Goal: Task Accomplishment & Management: Manage account settings

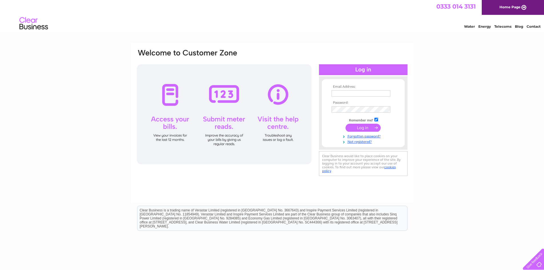
click at [358, 92] on input "text" at bounding box center [361, 93] width 59 height 6
type input "andrew.sampson187@btinternet.com"
click at [363, 128] on input "submit" at bounding box center [363, 128] width 35 height 8
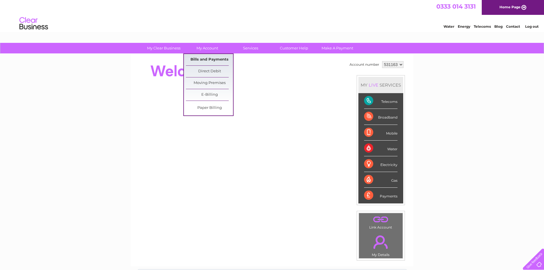
click at [209, 59] on link "Bills and Payments" at bounding box center [209, 59] width 47 height 11
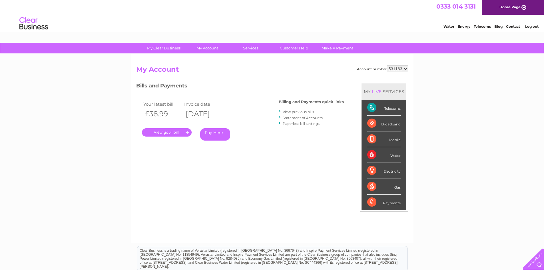
click at [161, 133] on link "." at bounding box center [167, 132] width 50 height 8
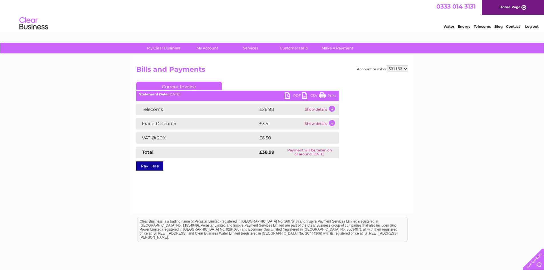
click at [333, 109] on td "Show details" at bounding box center [321, 109] width 36 height 11
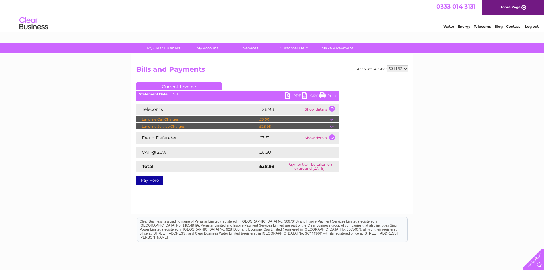
click at [333, 109] on td "Show details" at bounding box center [321, 109] width 36 height 11
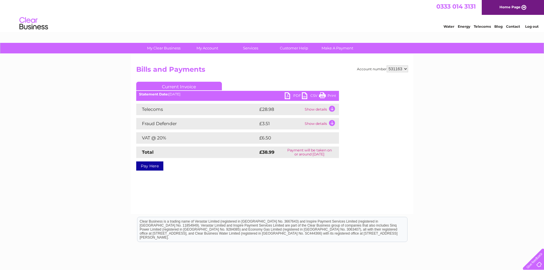
click at [332, 124] on td "Show details" at bounding box center [321, 123] width 36 height 11
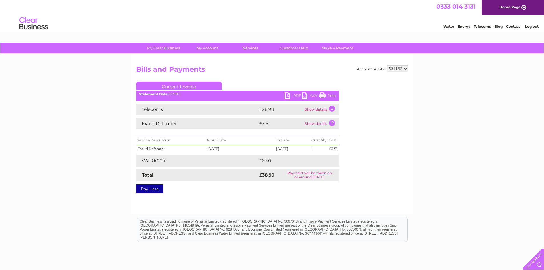
click at [332, 124] on td "Show details" at bounding box center [321, 123] width 36 height 11
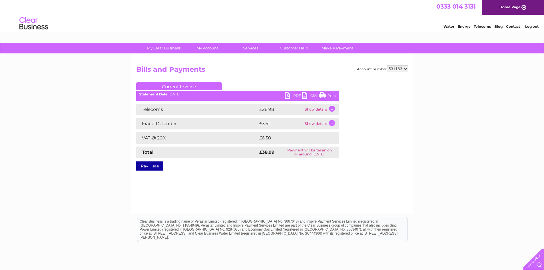
click at [334, 108] on td "Show details" at bounding box center [321, 109] width 36 height 11
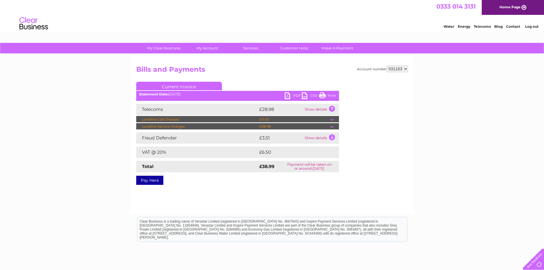
click at [333, 108] on td "Show details" at bounding box center [321, 109] width 36 height 11
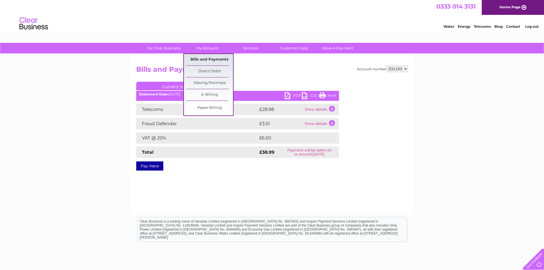
click at [206, 59] on link "Bills and Payments" at bounding box center [209, 59] width 47 height 11
click at [210, 60] on link "Bills and Payments" at bounding box center [209, 59] width 47 height 11
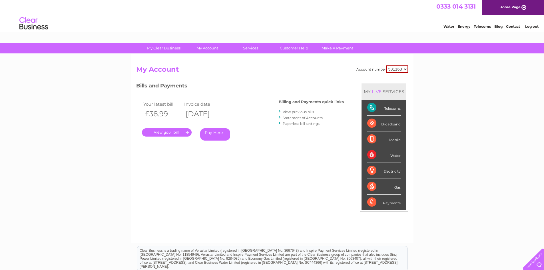
click at [300, 113] on link "View previous bills" at bounding box center [298, 112] width 31 height 4
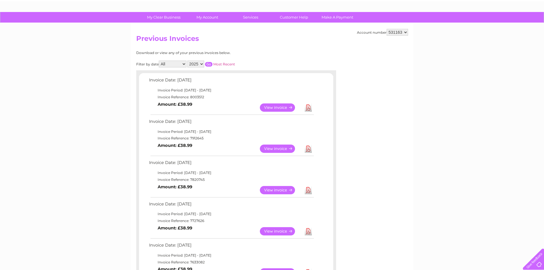
scroll to position [29, 0]
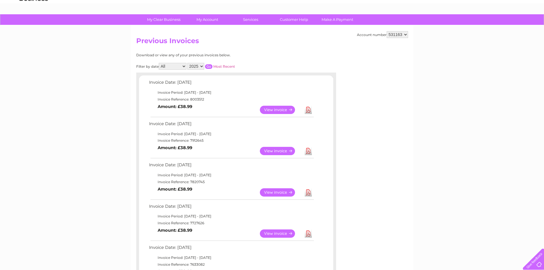
click at [202, 66] on select "2025 2024 2023 2022" at bounding box center [195, 66] width 17 height 7
click at [184, 66] on select "All January February March April May June July August September October Novembe…" at bounding box center [173, 66] width 28 height 7
click at [296, 49] on div "Account number 531163 Previous Invoices Download or view any of your previous i…" at bounding box center [272, 230] width 283 height 410
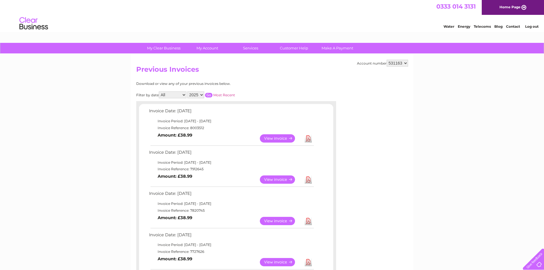
scroll to position [86, 0]
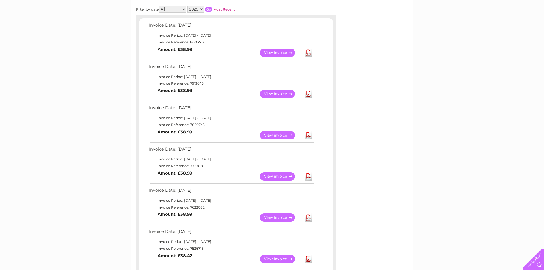
click at [279, 93] on link "View" at bounding box center [281, 94] width 42 height 8
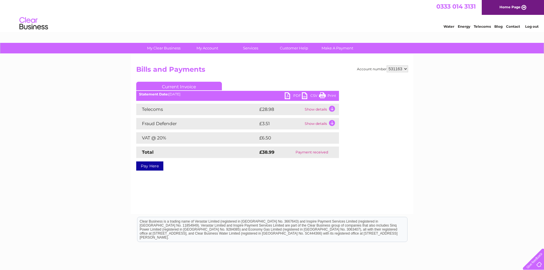
click at [333, 95] on link "Print" at bounding box center [327, 96] width 17 height 8
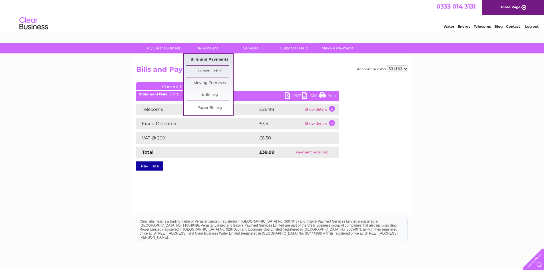
click at [210, 59] on link "Bills and Payments" at bounding box center [209, 59] width 47 height 11
click at [210, 60] on link "Bills and Payments" at bounding box center [209, 59] width 47 height 11
click at [214, 58] on link "Bills and Payments" at bounding box center [209, 59] width 47 height 11
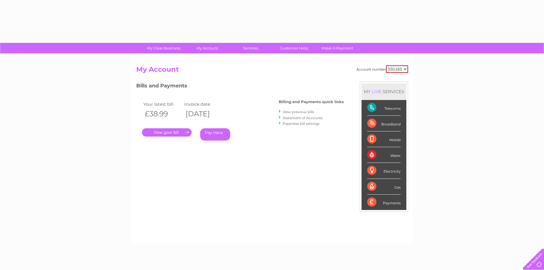
click at [303, 112] on link "View previous bills" at bounding box center [298, 112] width 31 height 4
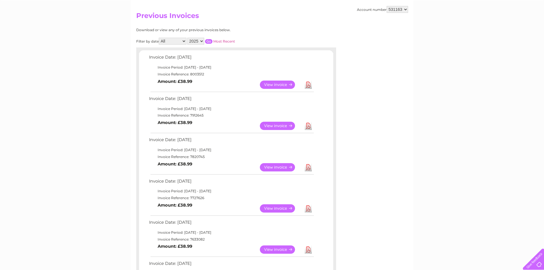
scroll to position [57, 0]
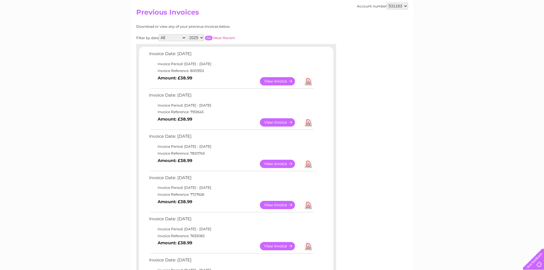
click at [280, 165] on link "View" at bounding box center [281, 164] width 42 height 8
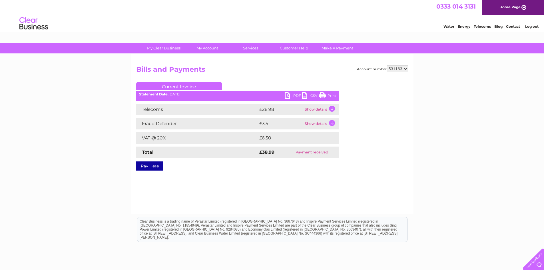
drag, startPoint x: 331, startPoint y: 95, endPoint x: 422, endPoint y: 19, distance: 118.6
click at [331, 95] on link "Print" at bounding box center [327, 96] width 17 height 8
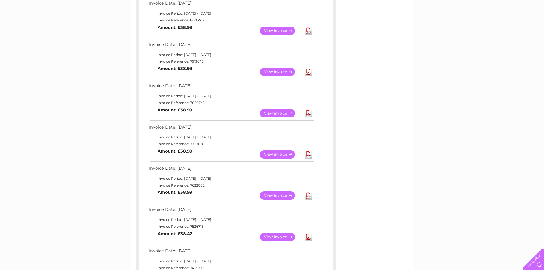
scroll to position [143, 0]
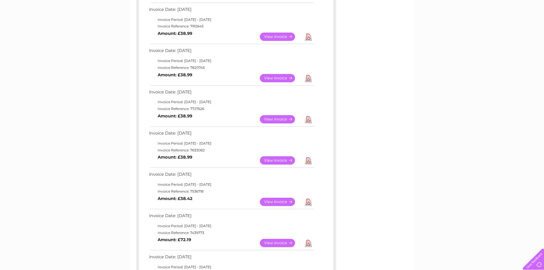
click at [280, 119] on link "View" at bounding box center [281, 119] width 42 height 8
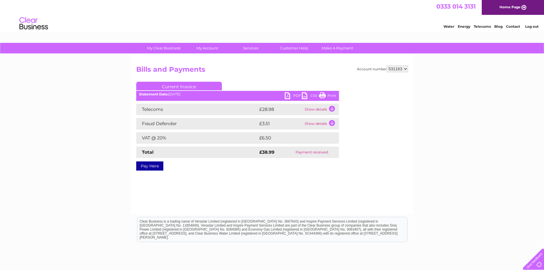
click at [330, 95] on link "Print" at bounding box center [327, 96] width 17 height 8
click at [297, 96] on link "PDF" at bounding box center [293, 96] width 17 height 8
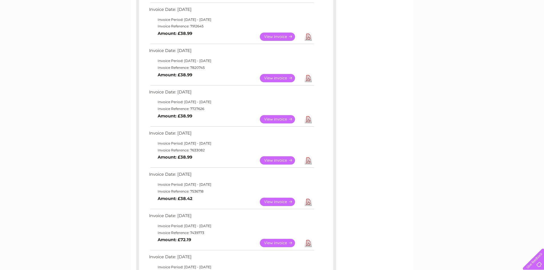
click at [280, 159] on link "View" at bounding box center [281, 160] width 42 height 8
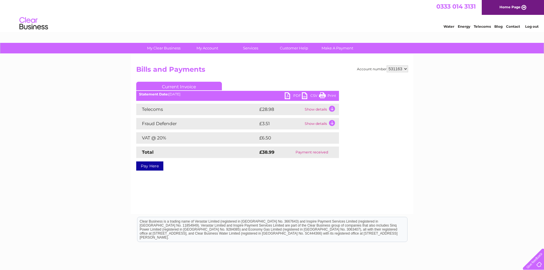
drag, startPoint x: 330, startPoint y: 95, endPoint x: 422, endPoint y: 18, distance: 119.4
click at [330, 95] on link "Print" at bounding box center [327, 96] width 17 height 8
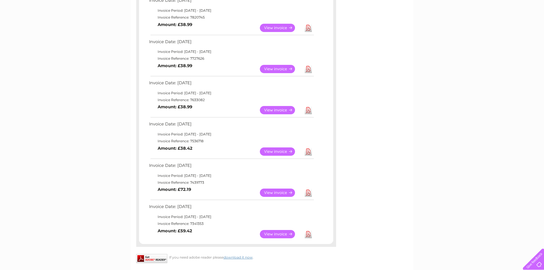
scroll to position [200, 0]
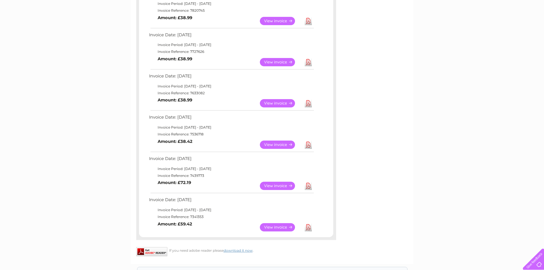
click at [277, 144] on link "View" at bounding box center [281, 145] width 42 height 8
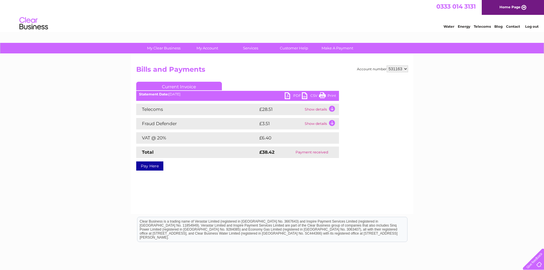
click at [331, 96] on link "Print" at bounding box center [327, 96] width 17 height 8
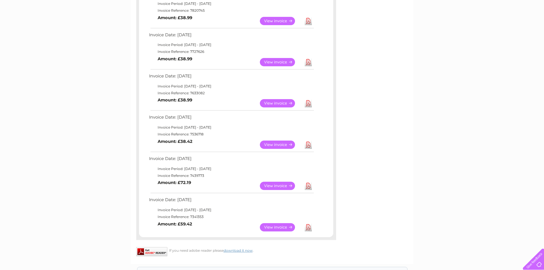
click at [276, 186] on link "View" at bounding box center [281, 186] width 42 height 8
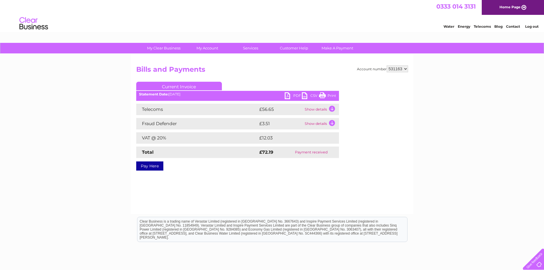
click at [332, 95] on link "Print" at bounding box center [327, 96] width 17 height 8
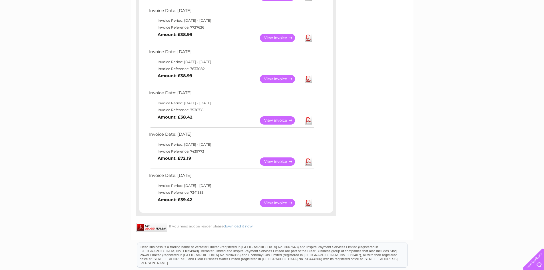
scroll to position [257, 0]
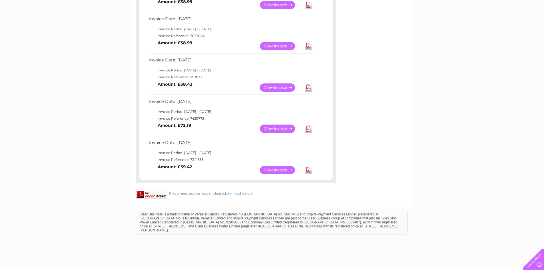
click at [276, 171] on link "View" at bounding box center [281, 170] width 42 height 8
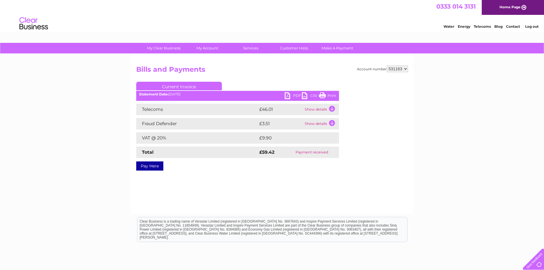
click at [332, 95] on link "Print" at bounding box center [327, 96] width 17 height 8
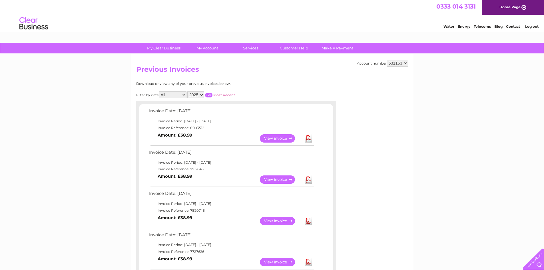
click at [202, 95] on select "2025 2024 2023 2022" at bounding box center [195, 94] width 17 height 7
select select "2024"
click at [188, 91] on select "2025 2024 2023 2022" at bounding box center [195, 94] width 17 height 7
click at [209, 93] on input "button" at bounding box center [208, 95] width 7 height 5
click at [278, 139] on link "View" at bounding box center [281, 138] width 42 height 8
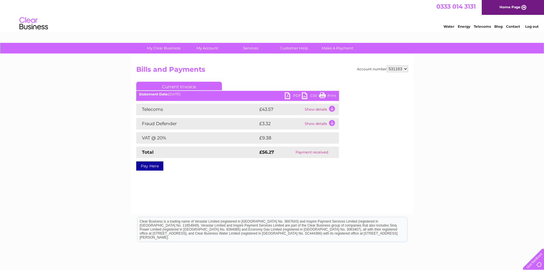
click at [330, 95] on link "Print" at bounding box center [327, 96] width 17 height 8
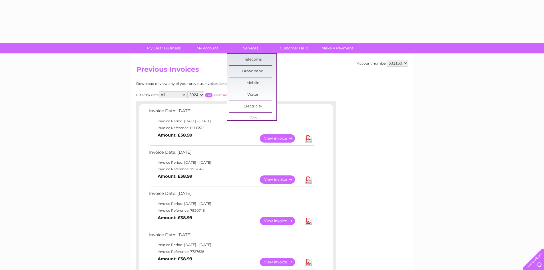
select select "2024"
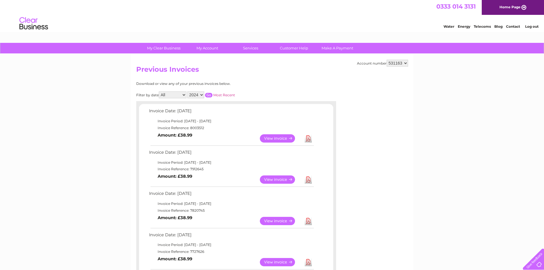
click at [210, 95] on input "button" at bounding box center [208, 95] width 7 height 5
click at [276, 181] on link "View" at bounding box center [281, 179] width 42 height 8
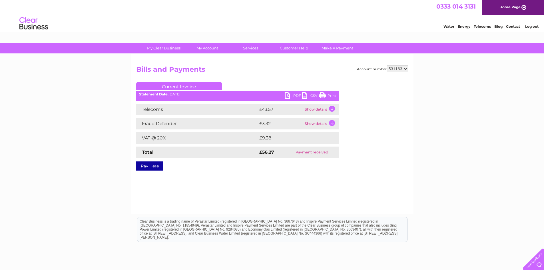
click at [332, 96] on link "Print" at bounding box center [327, 96] width 17 height 8
